Goal: Task Accomplishment & Management: Complete application form

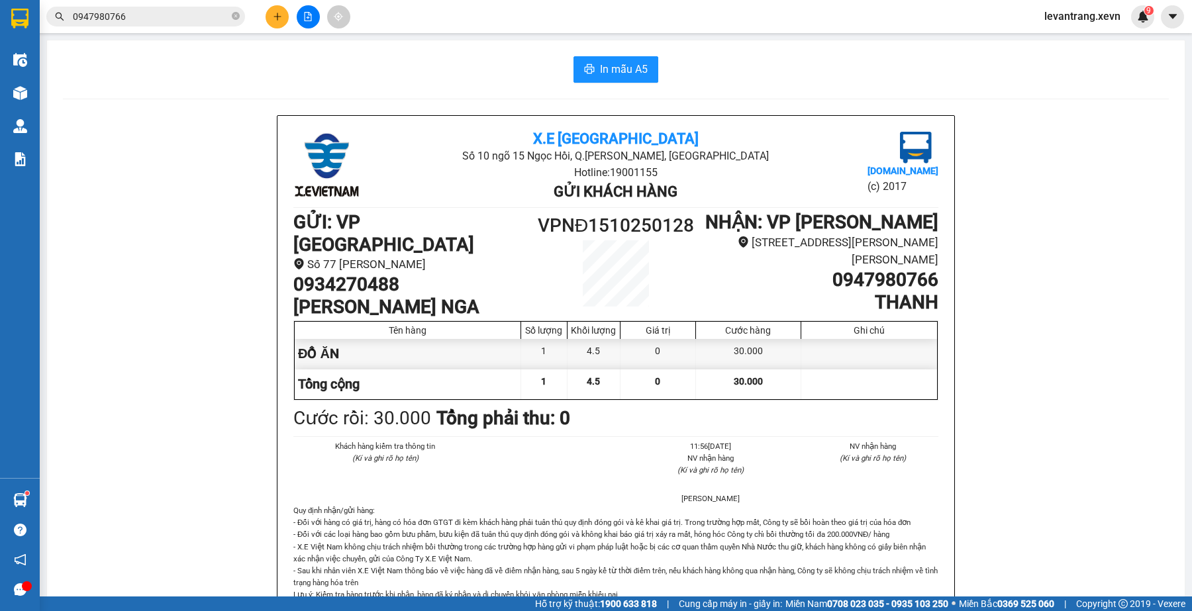
click at [144, 24] on span "0947980766" at bounding box center [145, 17] width 199 height 20
drag, startPoint x: 0, startPoint y: 0, endPoint x: 148, endPoint y: 17, distance: 148.7
click at [144, 22] on span "0947980766" at bounding box center [145, 17] width 199 height 20
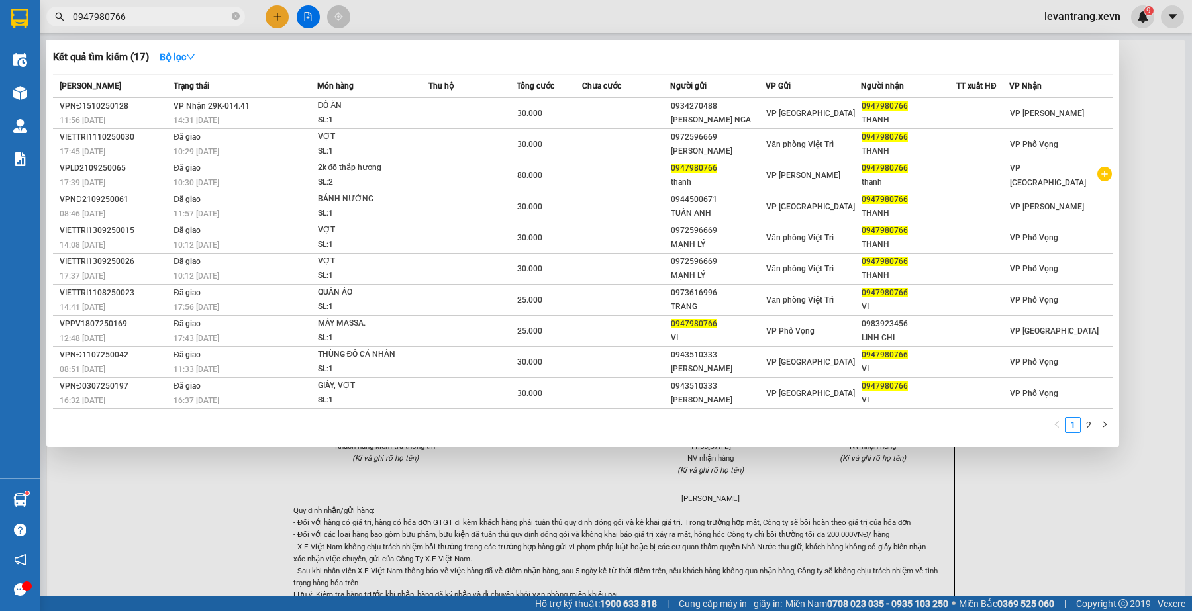
click at [150, 15] on input "0947980766" at bounding box center [151, 16] width 156 height 15
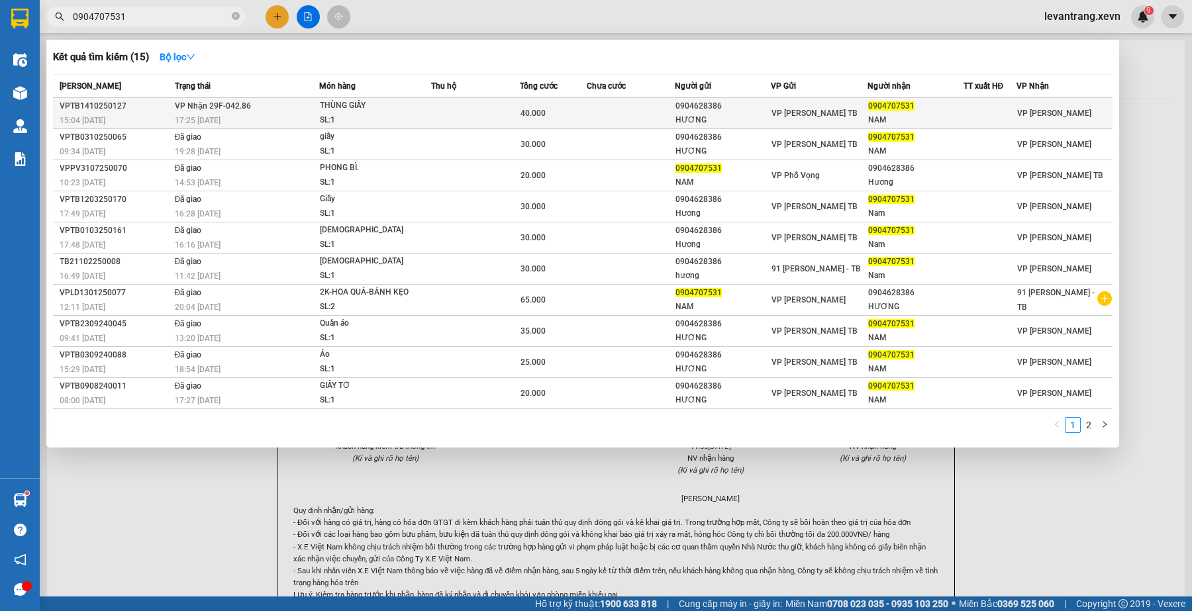
type input "0904707531"
click at [437, 120] on td at bounding box center [475, 113] width 89 height 31
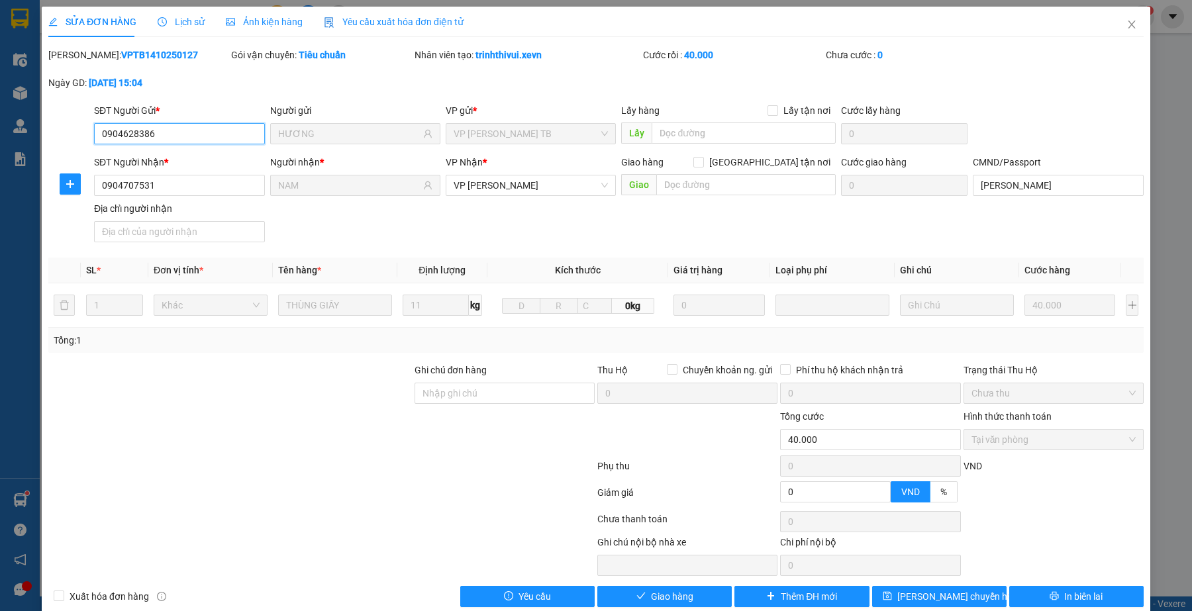
type input "0904628386"
type input "HƯƠNG"
type input "0904707531"
type input "NAM"
type input "VŨ THÀNH NAM"
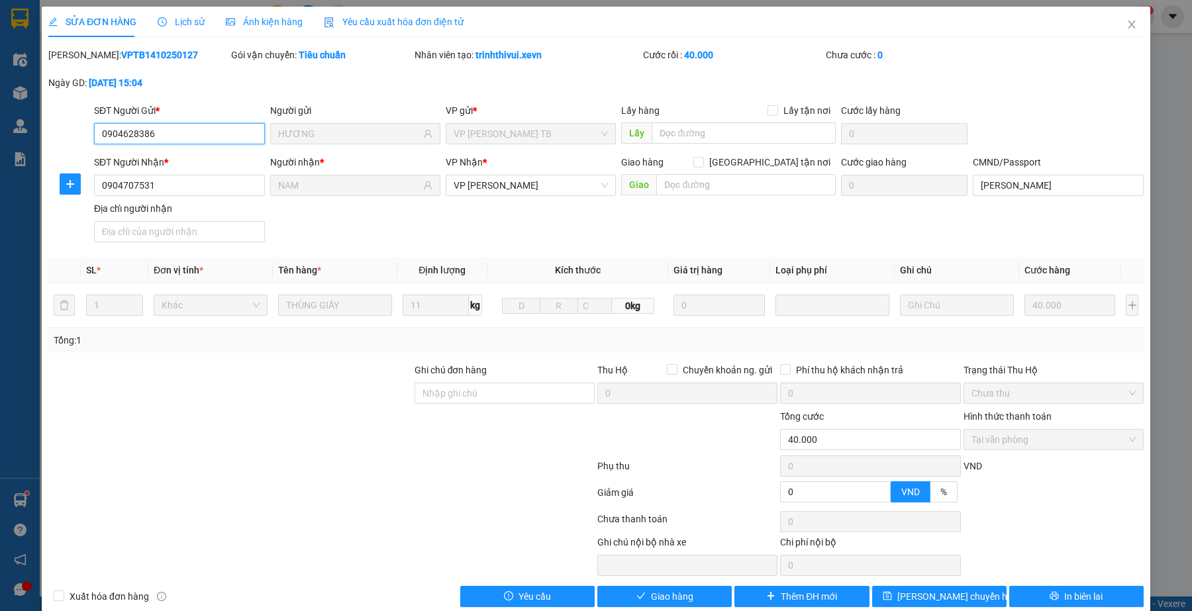
type input "0"
type input "40.000"
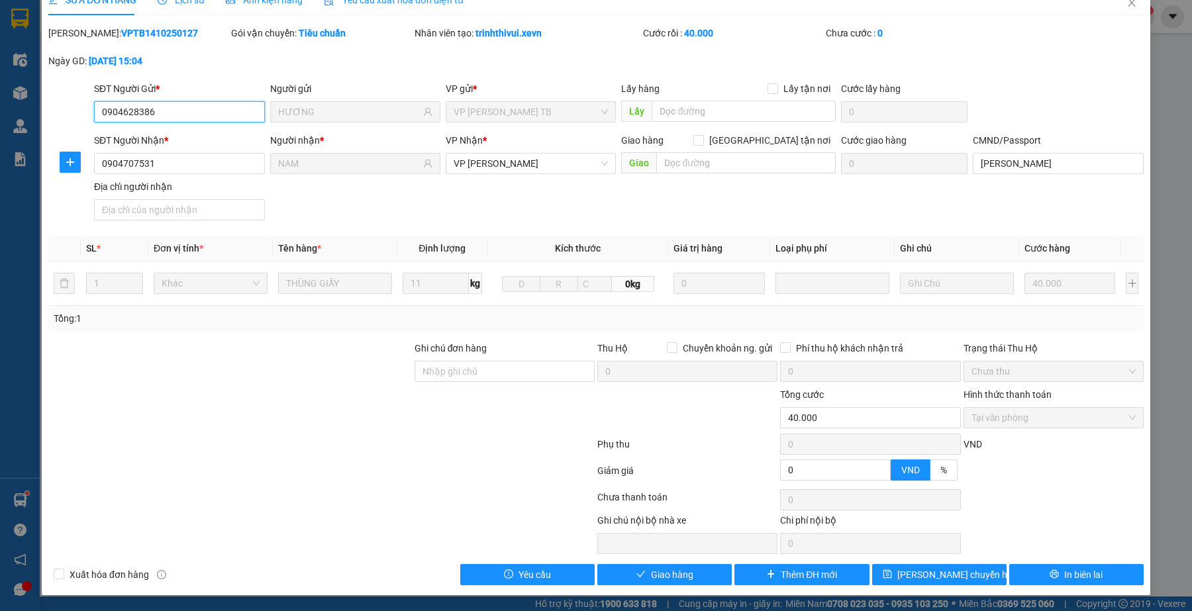
scroll to position [24, 0]
click at [697, 572] on button "Giao hàng" at bounding box center [664, 574] width 134 height 21
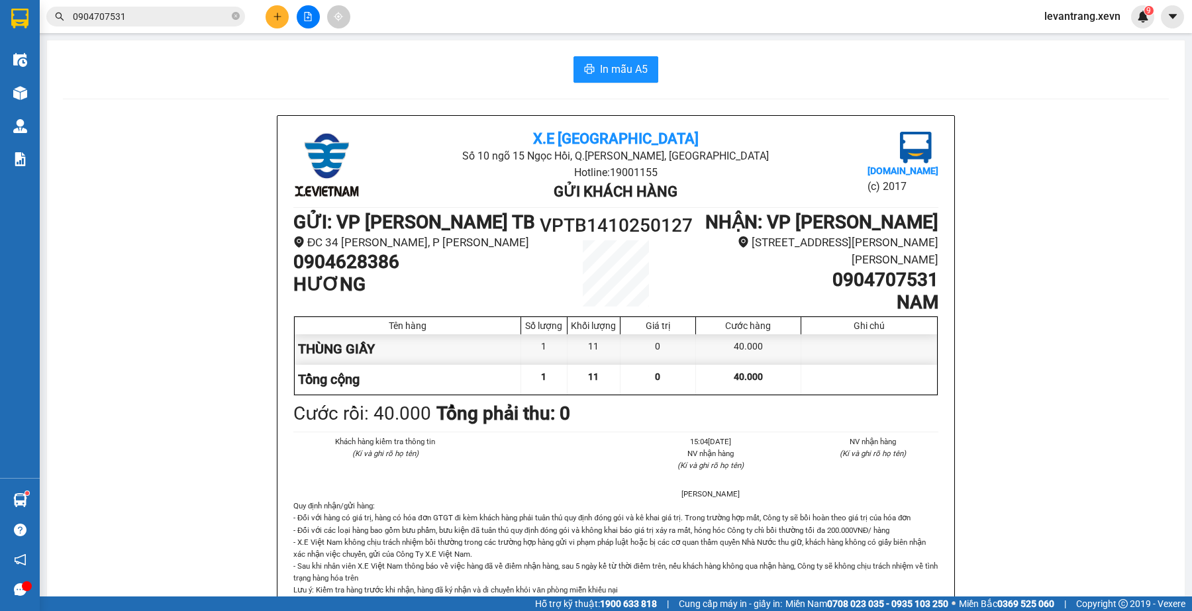
click at [280, 18] on icon "plus" at bounding box center [277, 16] width 9 height 9
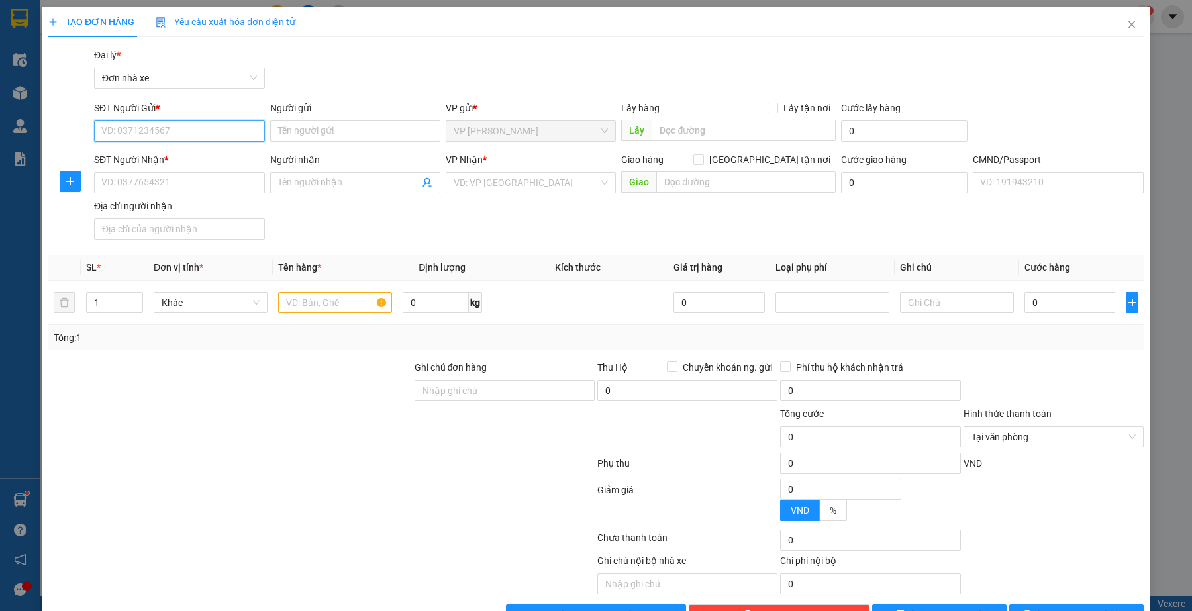
click at [211, 134] on input "SĐT Người Gửi *" at bounding box center [179, 131] width 170 height 21
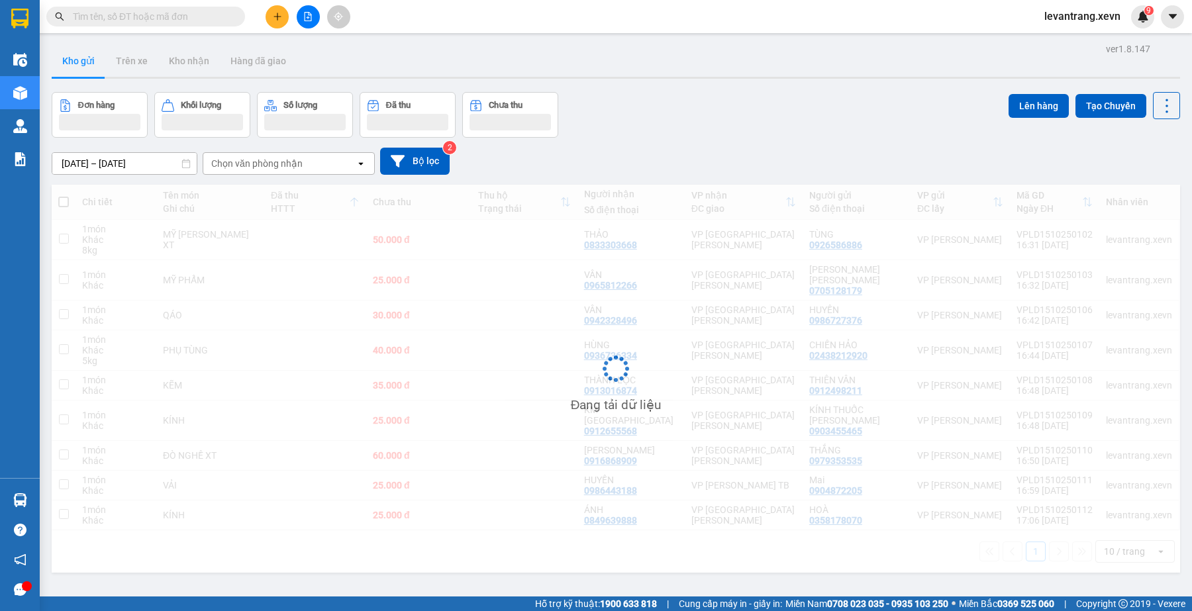
click at [169, 14] on input "text" at bounding box center [151, 16] width 156 height 15
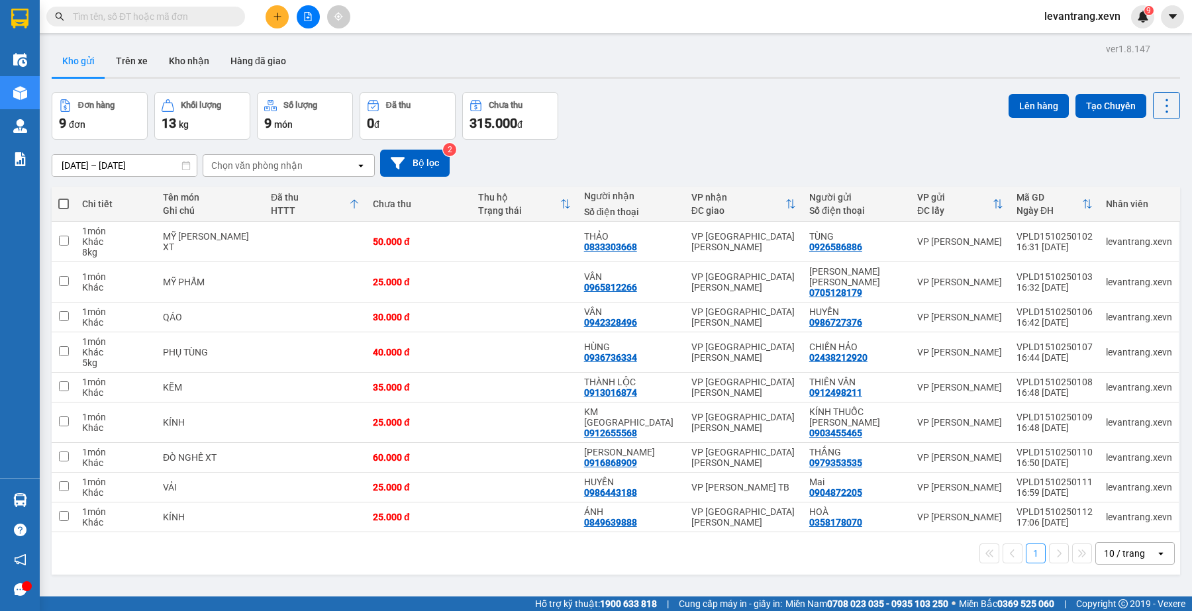
click at [280, 12] on icon "plus" at bounding box center [277, 16] width 9 height 9
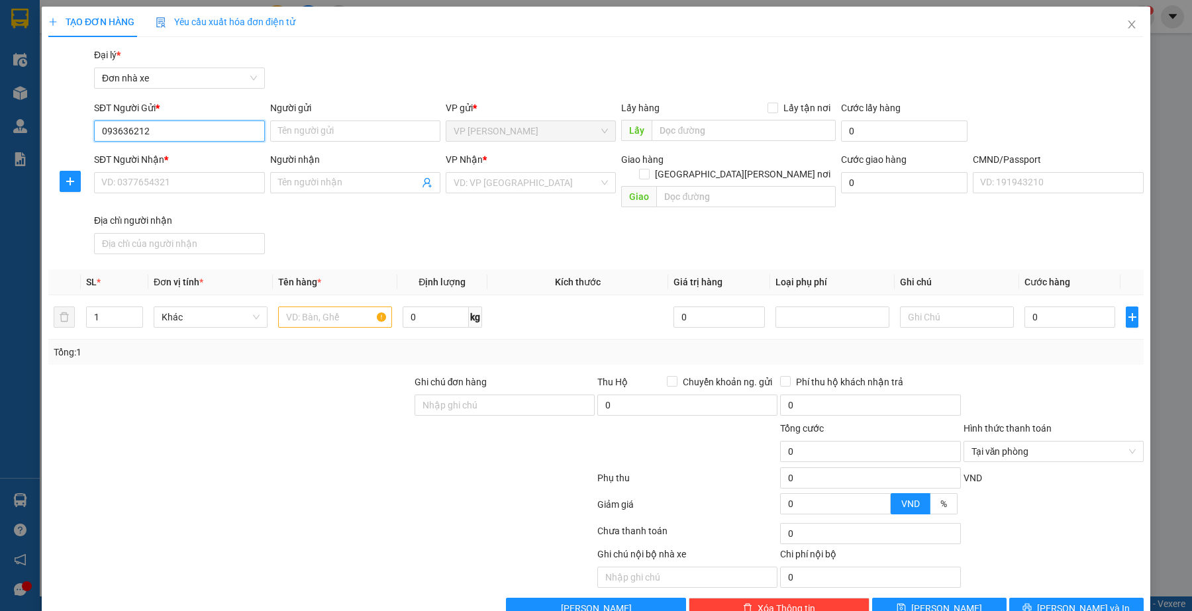
type input "0936362128"
click at [201, 152] on div "0936362128 - [PERSON_NAME]" at bounding box center [177, 157] width 153 height 15
type input "TUẤN"
type input "0941862345"
type input "[PERSON_NAME][GEOGRAPHIC_DATA]"
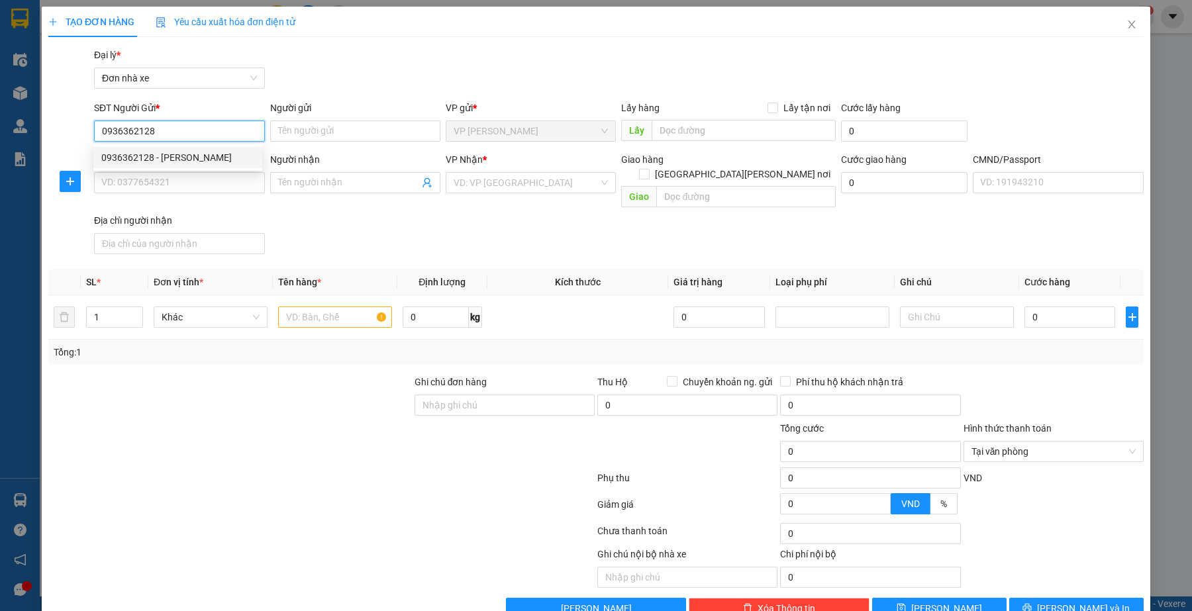
type input "113624014 [PERSON_NAME]"
type input "0936362128"
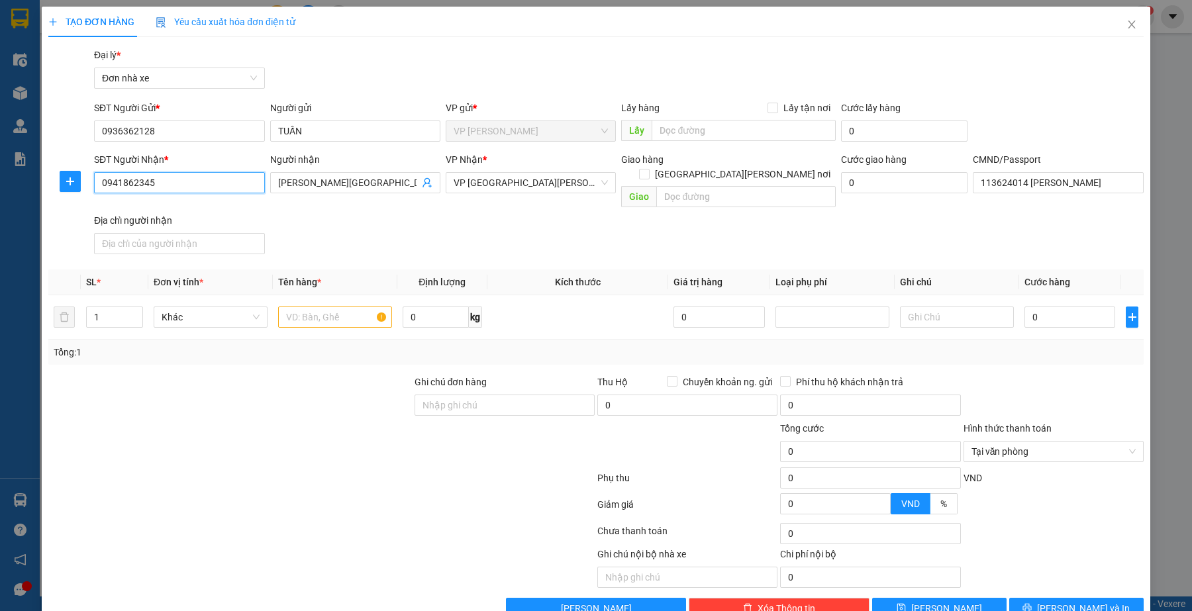
click at [190, 176] on input "0941862345" at bounding box center [179, 182] width 170 height 21
click at [323, 307] on input "text" at bounding box center [335, 317] width 114 height 21
type input "q"
type input "QUẦN ÁO"
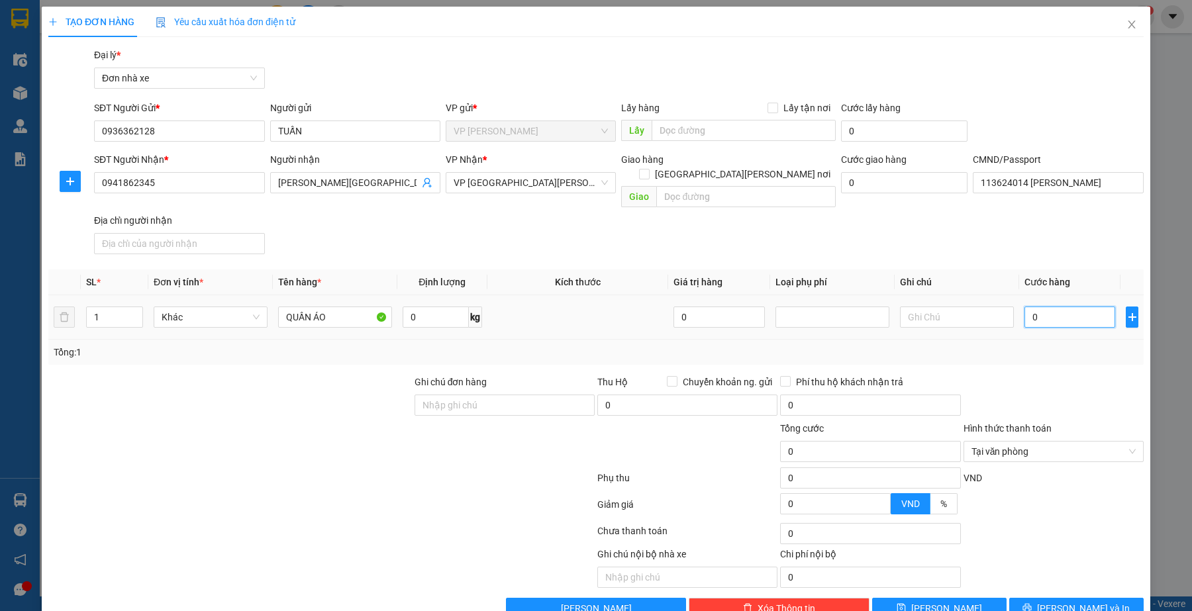
click at [1047, 307] on input "0" at bounding box center [1070, 317] width 91 height 21
type input "7"
type input "70"
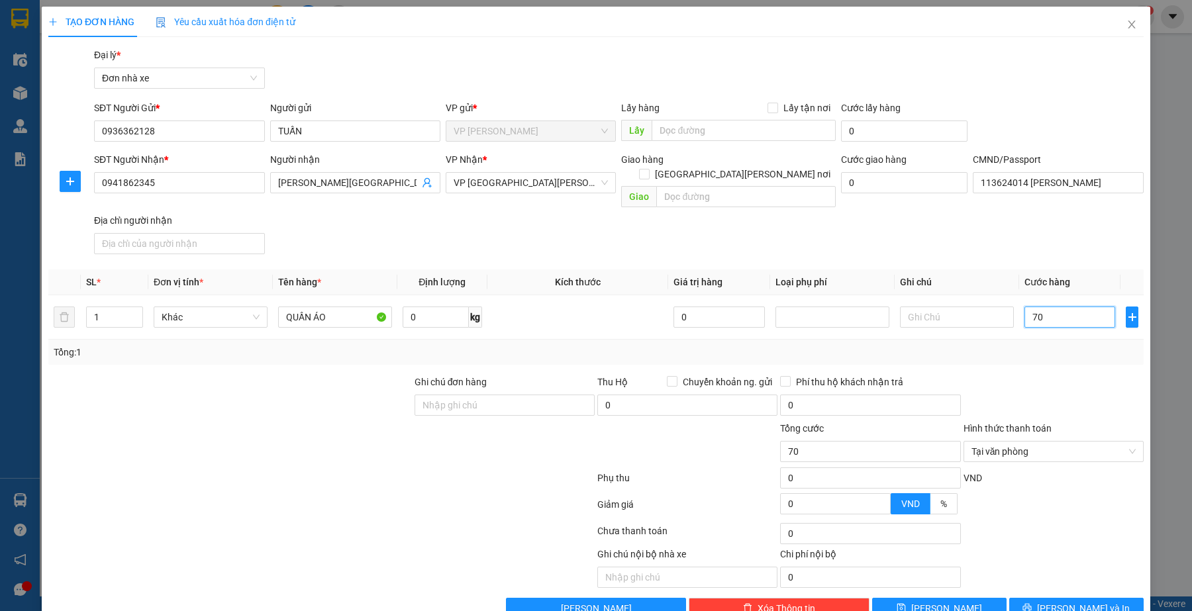
type input "700"
type input "7.000"
type input "70.000"
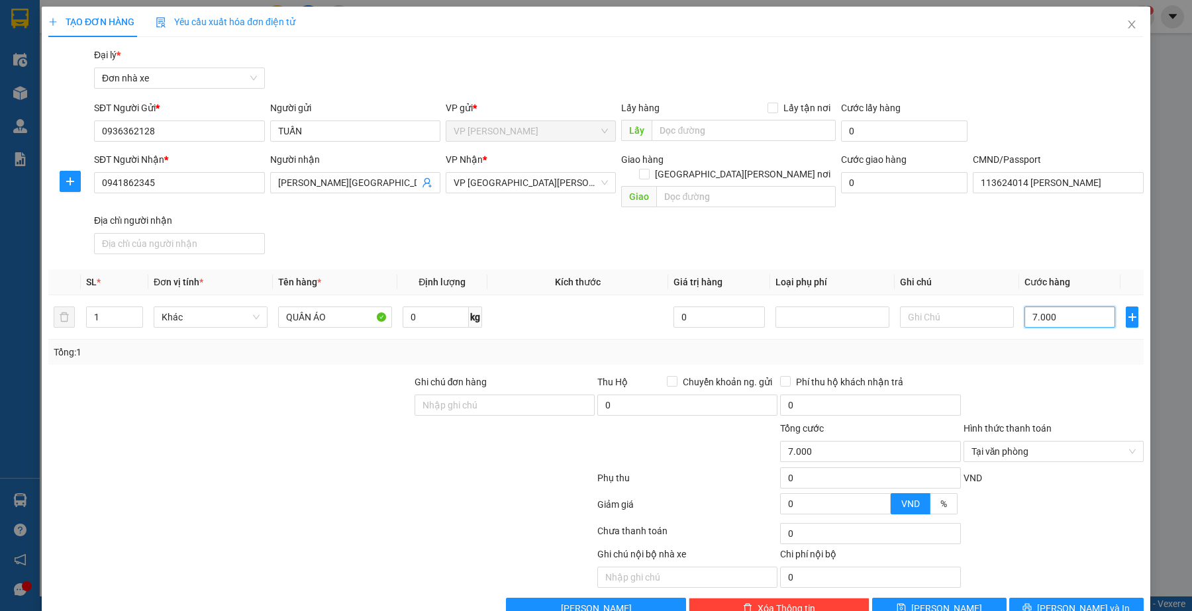
type input "70.000"
drag, startPoint x: 1075, startPoint y: 298, endPoint x: 1191, endPoint y: 345, distance: 125.1
click at [924, 323] on tr "1 [PERSON_NAME] ÁO 0 kg 0 70.000" at bounding box center [596, 317] width 1096 height 44
type input "8"
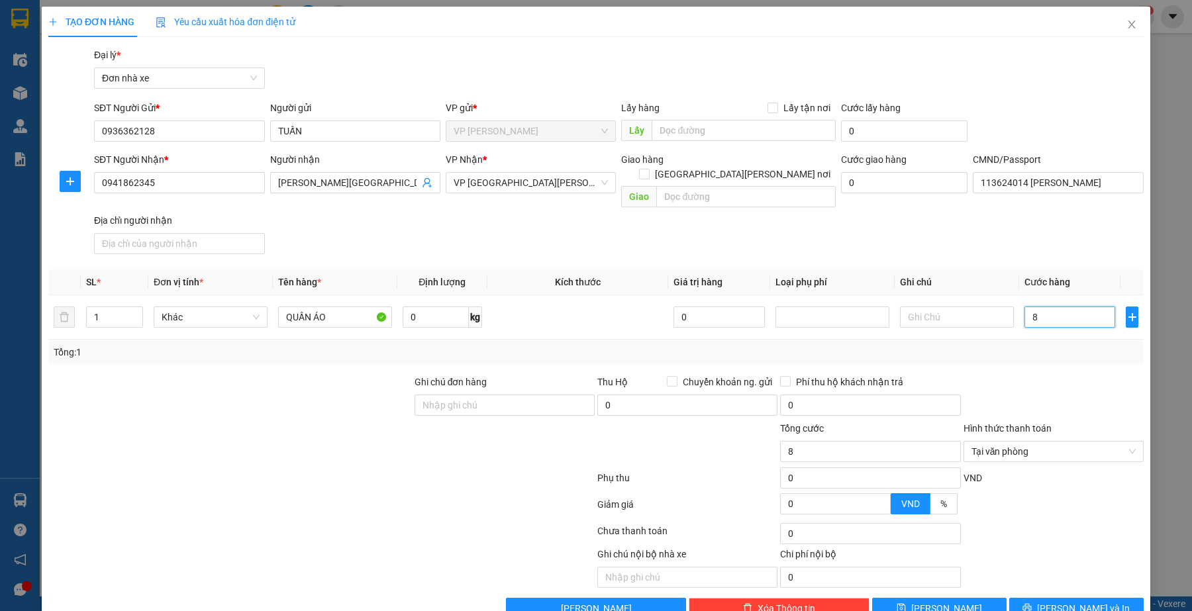
type input "80"
type input "800"
type input "8.000"
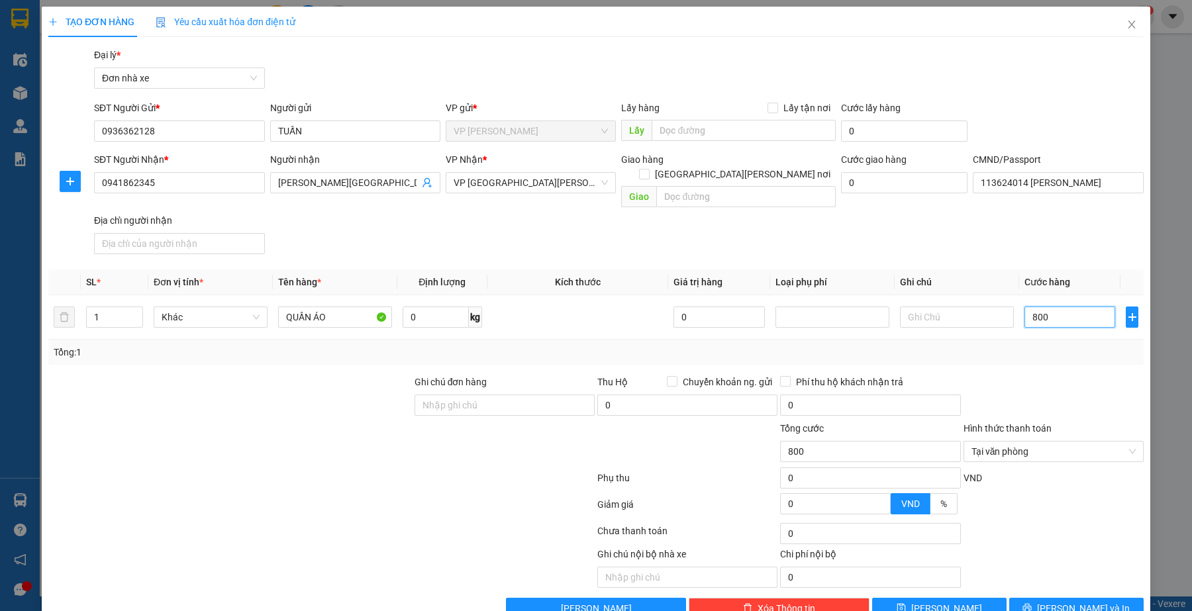
type input "8.000"
type input "80.000"
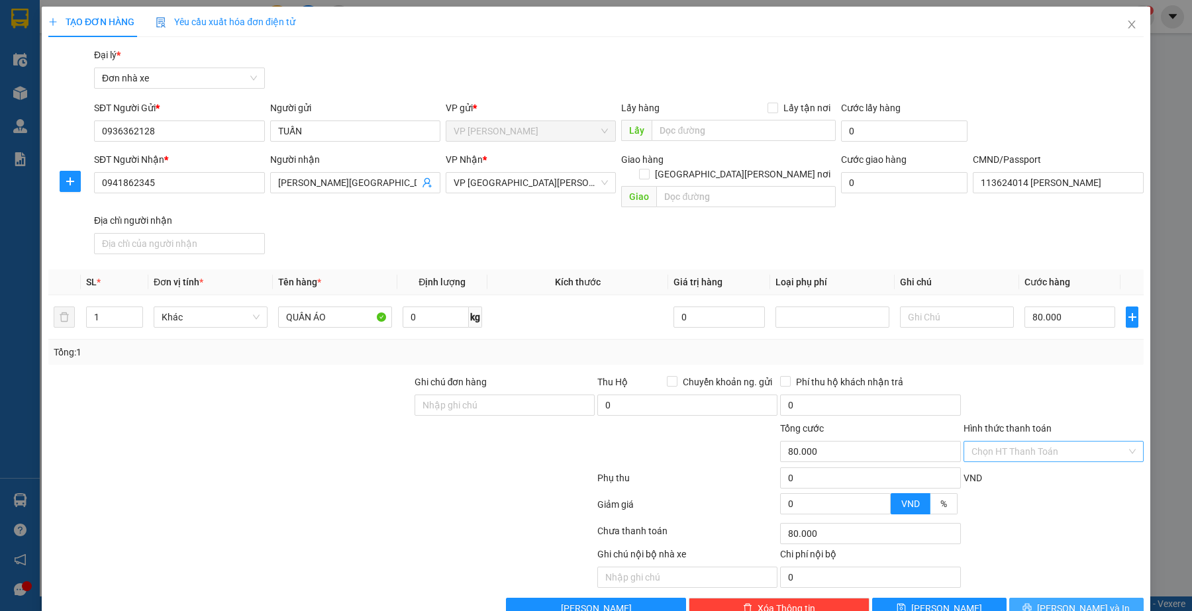
click at [1072, 601] on span "[PERSON_NAME] và In" at bounding box center [1083, 608] width 93 height 15
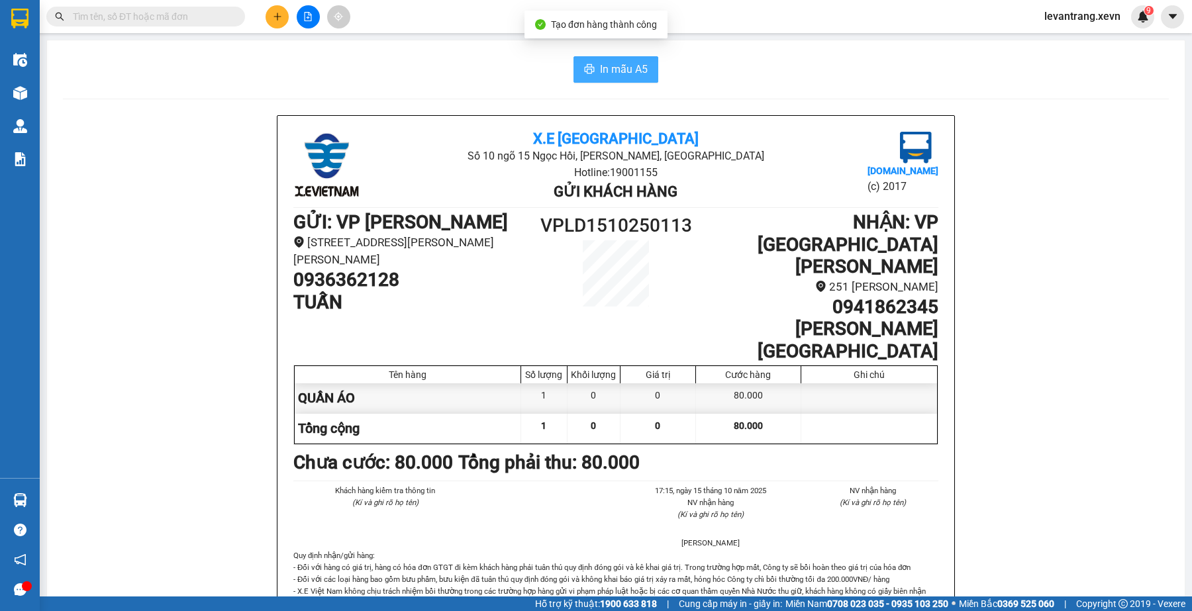
click at [608, 73] on span "In mẫu A5" at bounding box center [624, 69] width 48 height 17
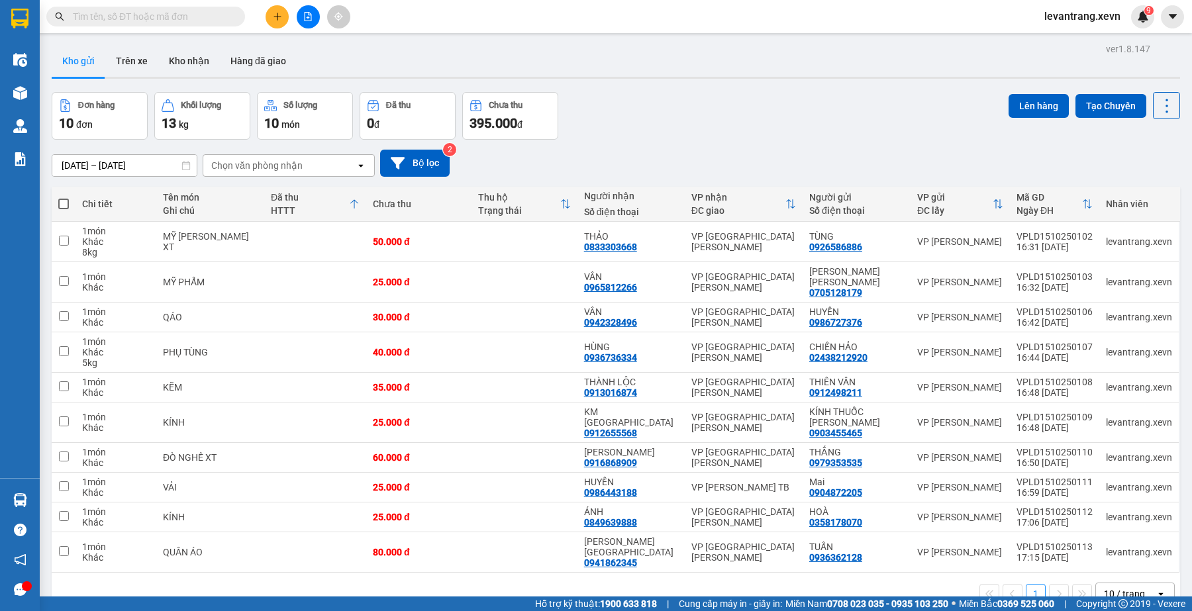
click at [189, 11] on input "text" at bounding box center [151, 16] width 156 height 15
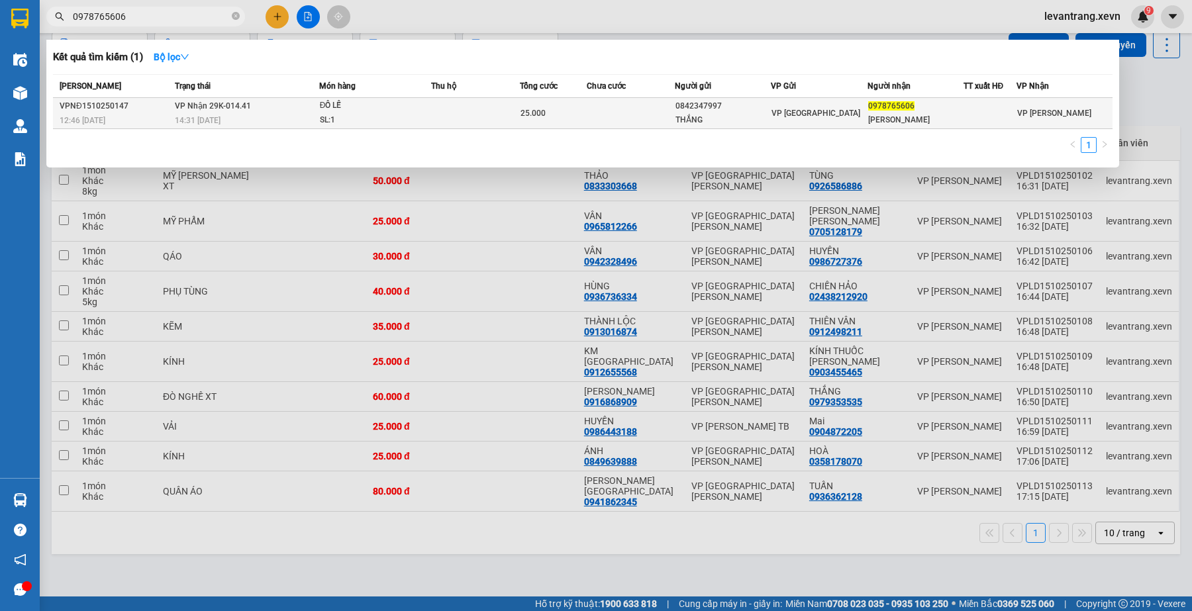
type input "0978765606"
click at [723, 116] on div "THẮNG" at bounding box center [723, 120] width 95 height 14
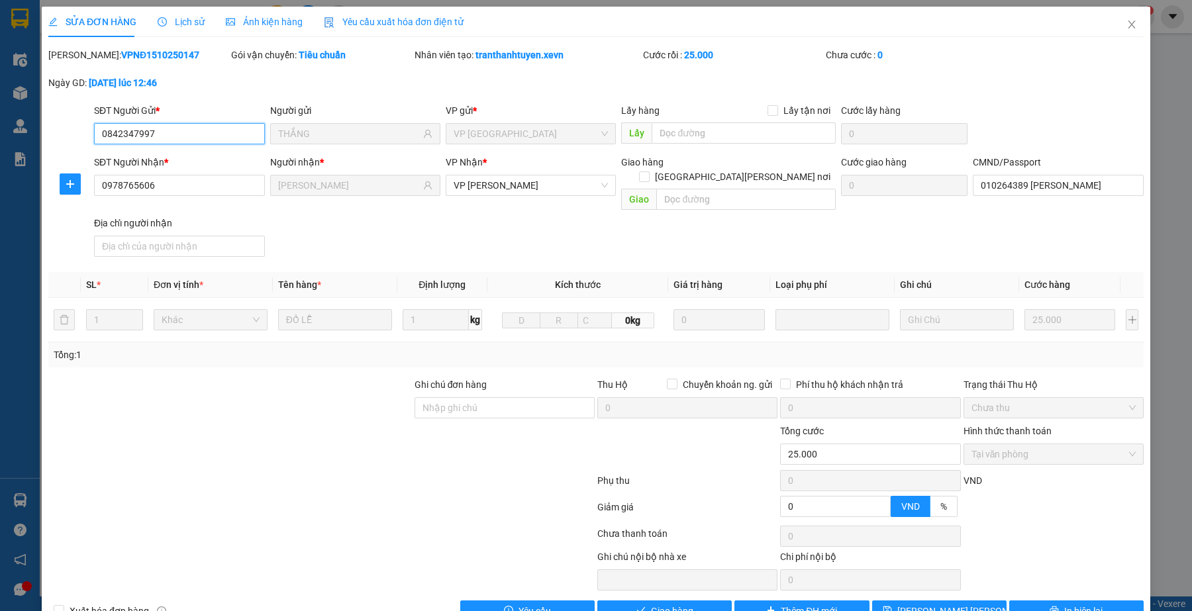
type input "0842347997"
type input "THẮNG"
type input "0978765606"
type input "[PERSON_NAME]"
type input "010264389 [PERSON_NAME]"
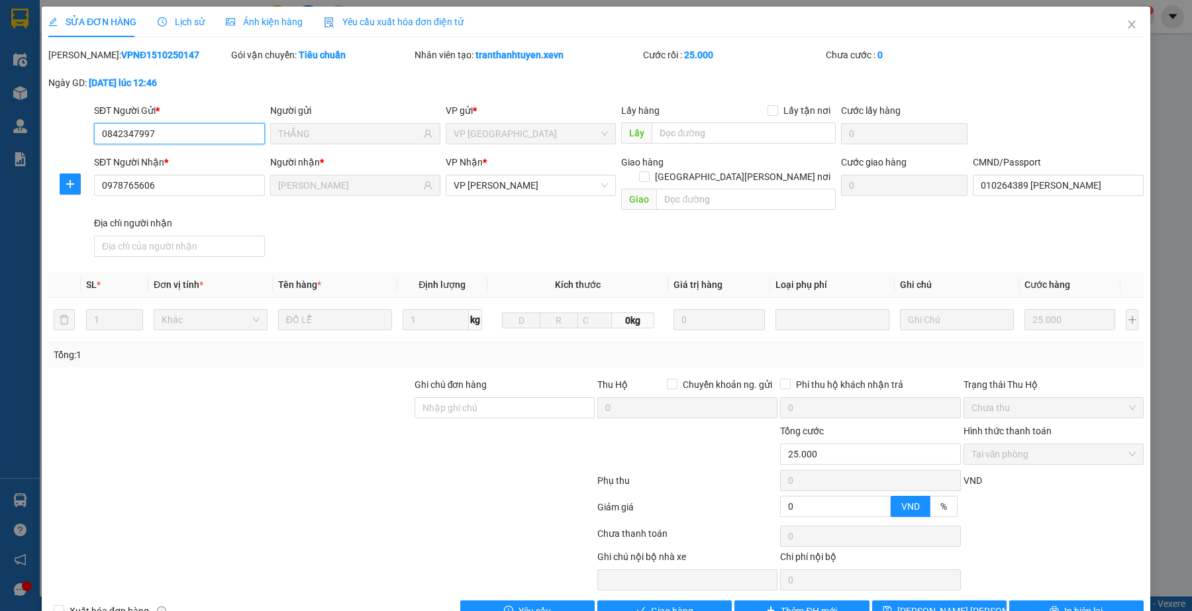
type input "0"
type input "25.000"
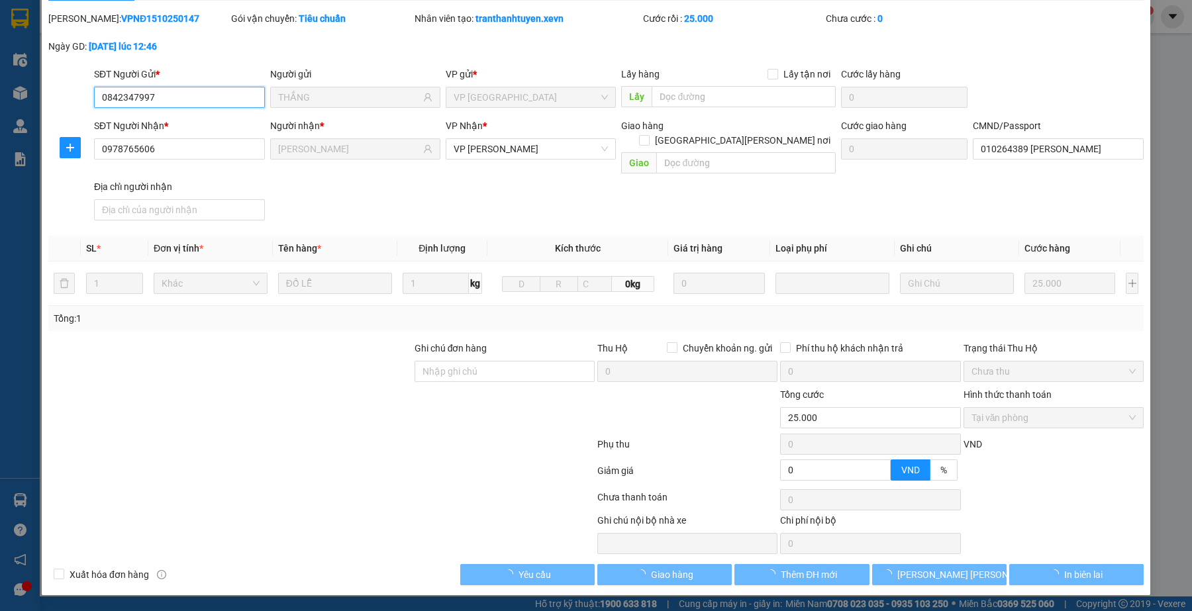
scroll to position [24, 0]
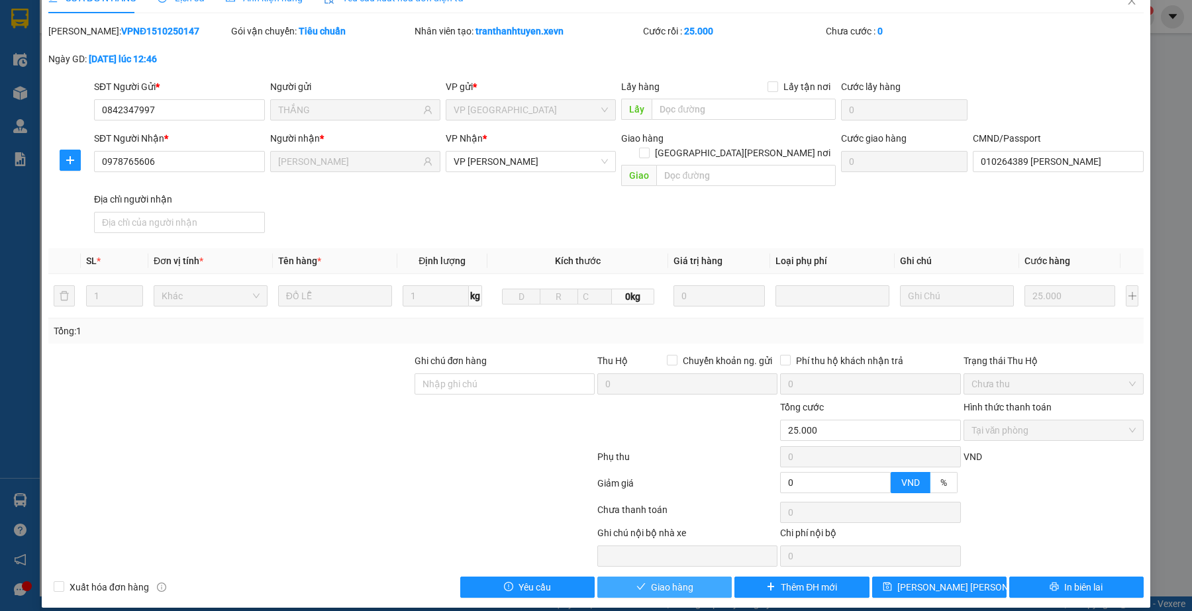
click at [674, 580] on span "Giao hàng" at bounding box center [672, 587] width 42 height 15
